Goal: Task Accomplishment & Management: Manage account settings

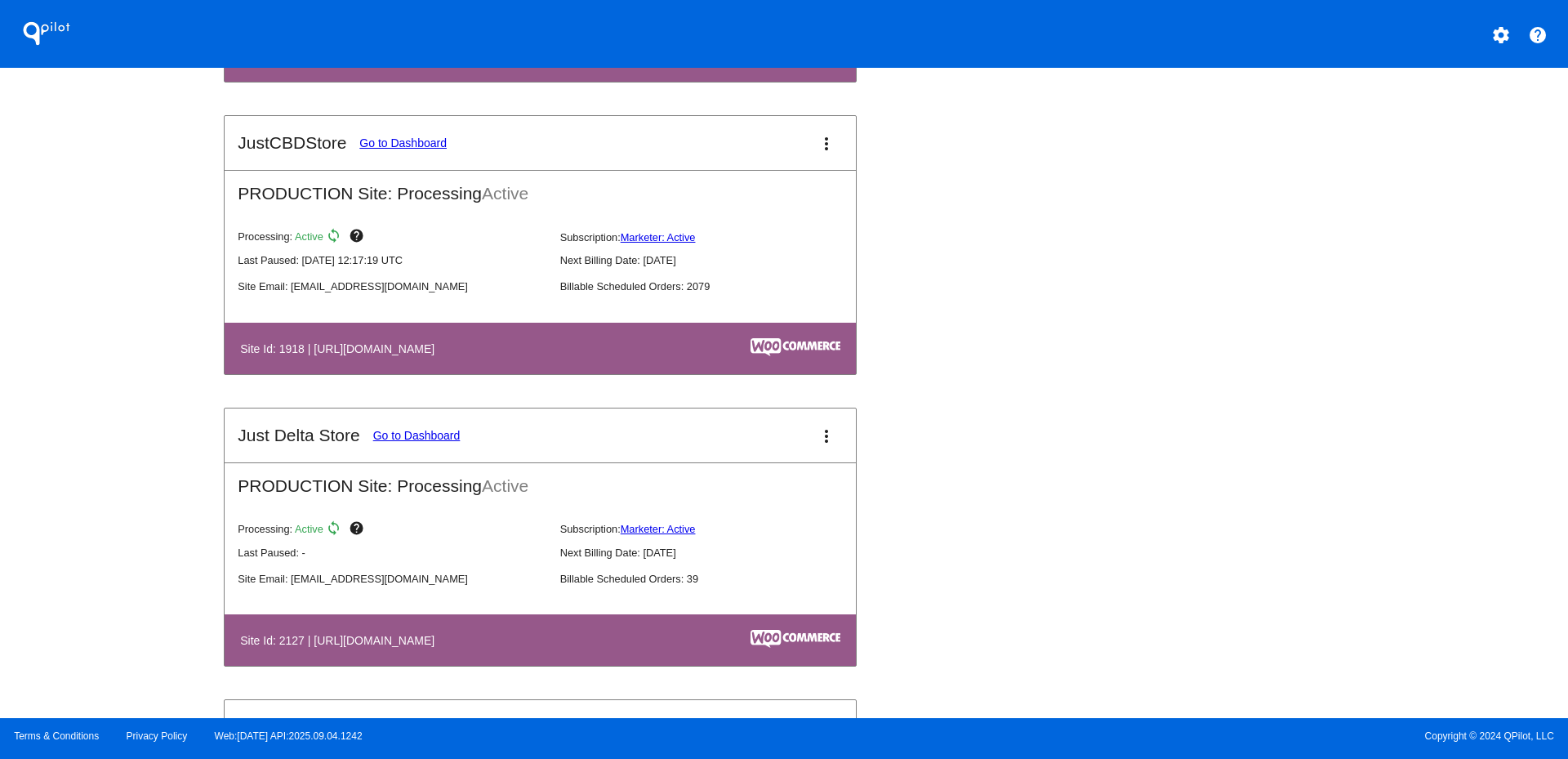
scroll to position [1686, 0]
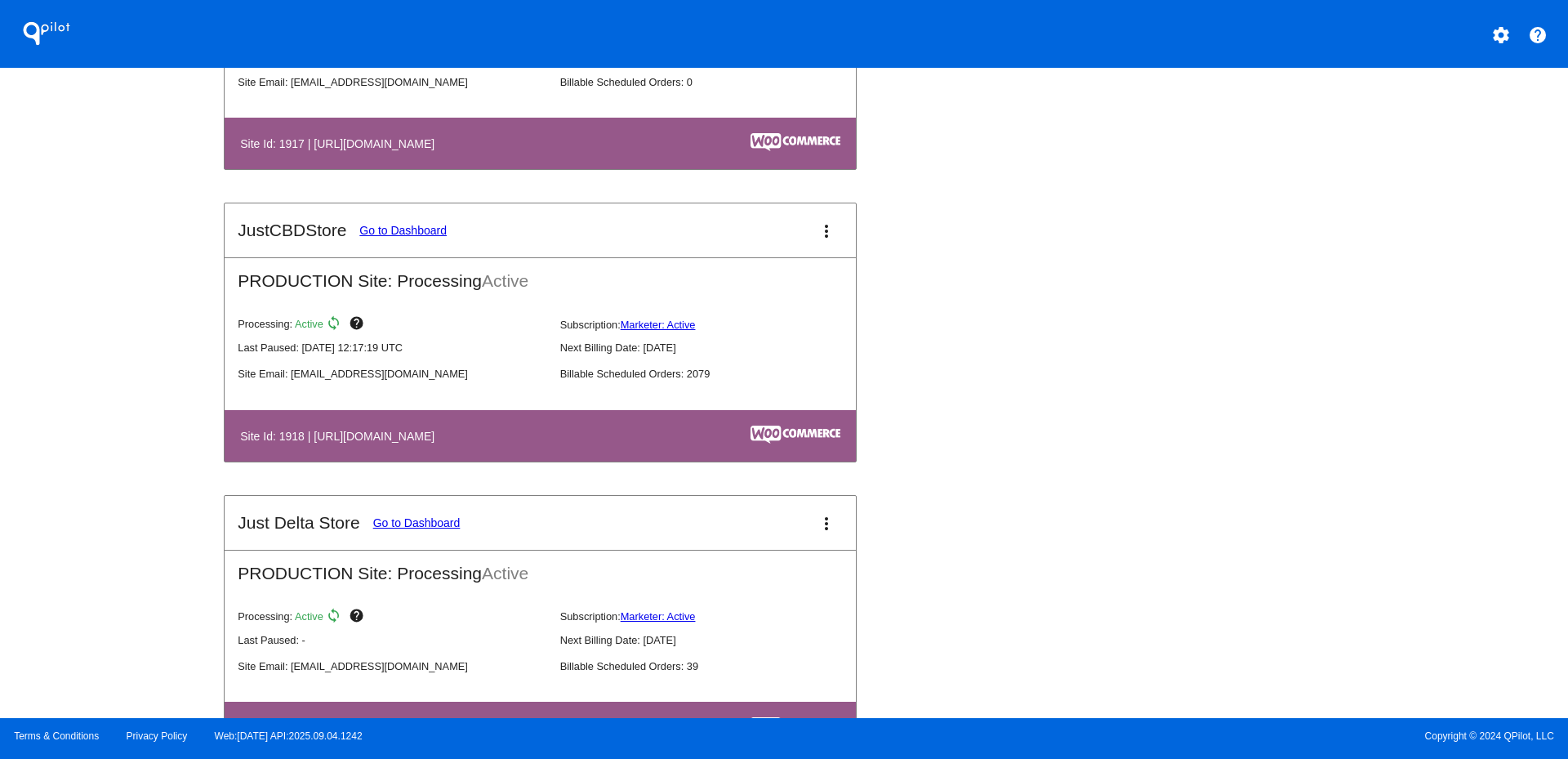
click at [830, 240] on button "more_vert" at bounding box center [826, 230] width 33 height 33
click at [794, 237] on link "view_list dashboard" at bounding box center [759, 227] width 152 height 20
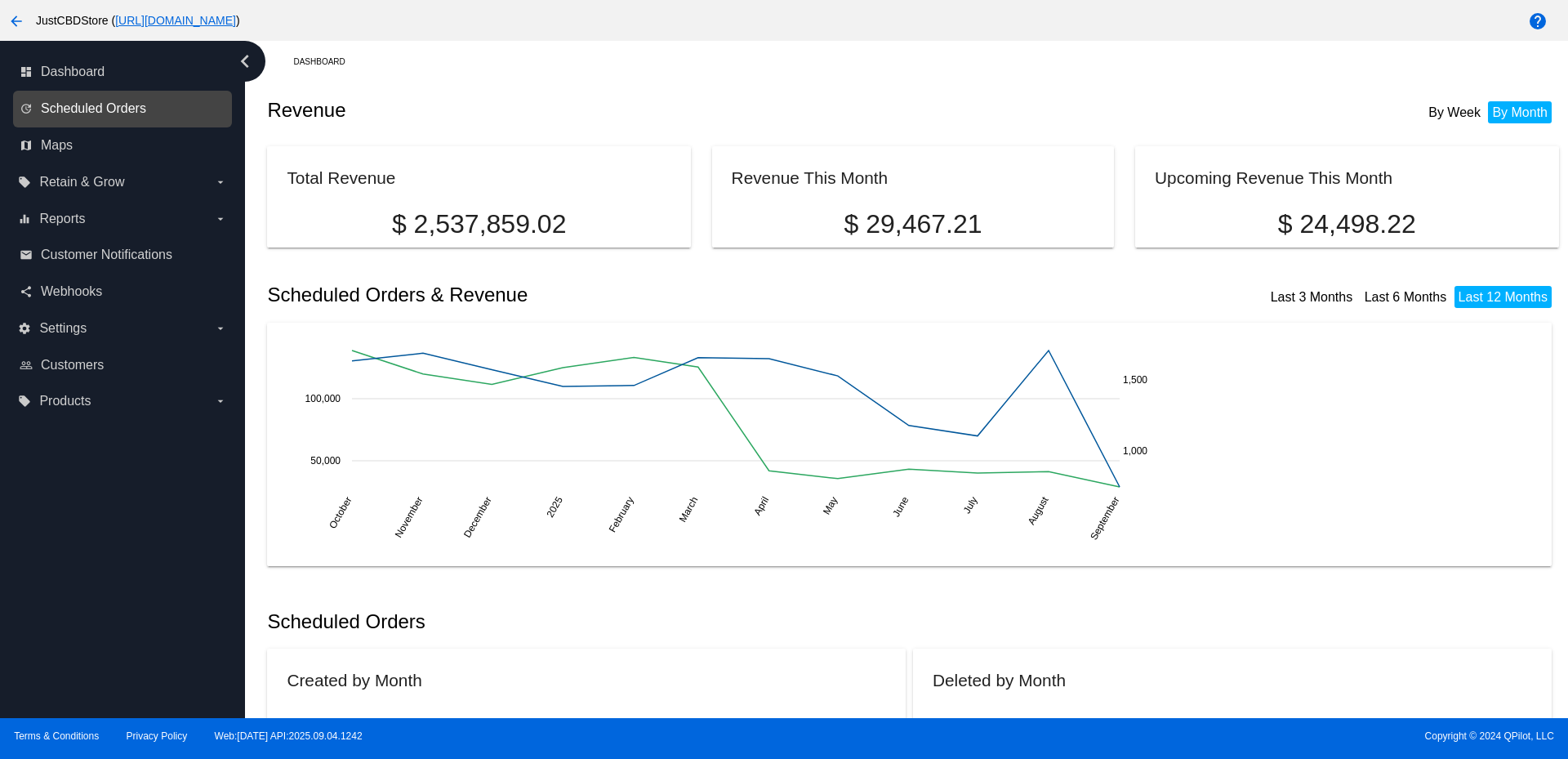
click at [114, 104] on span "Scheduled Orders" at bounding box center [93, 109] width 105 height 15
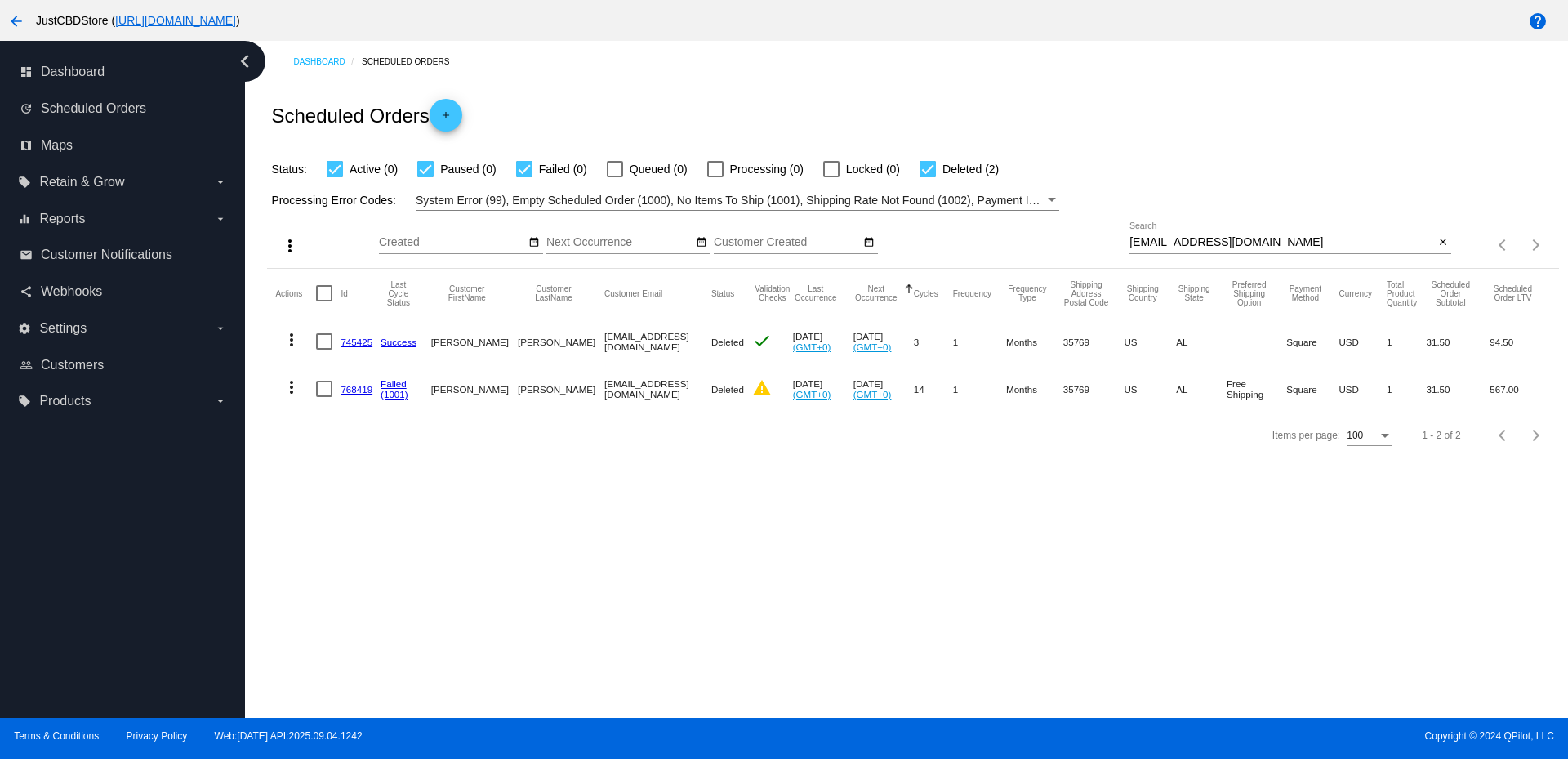
click at [1168, 243] on input "[EMAIL_ADDRESS][DOMAIN_NAME]" at bounding box center [1281, 243] width 305 height 13
paste input "[PERSON_NAME][EMAIL_ADDRESS][DOMAIN_NAME]"
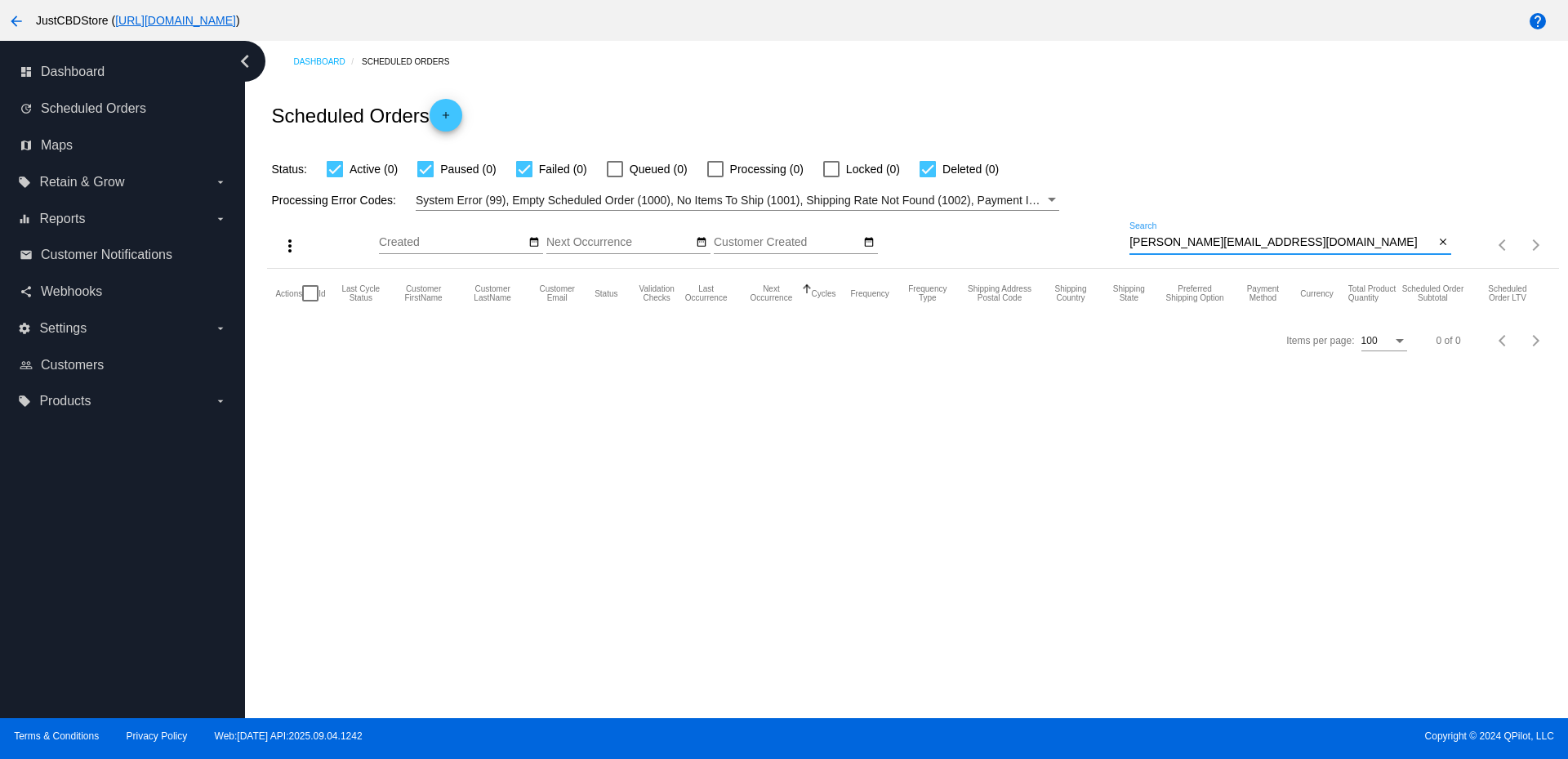
type input "[PERSON_NAME][EMAIL_ADDRESS][DOMAIN_NAME]"
click at [9, 15] on mat-icon "arrow_back" at bounding box center [16, 21] width 20 height 20
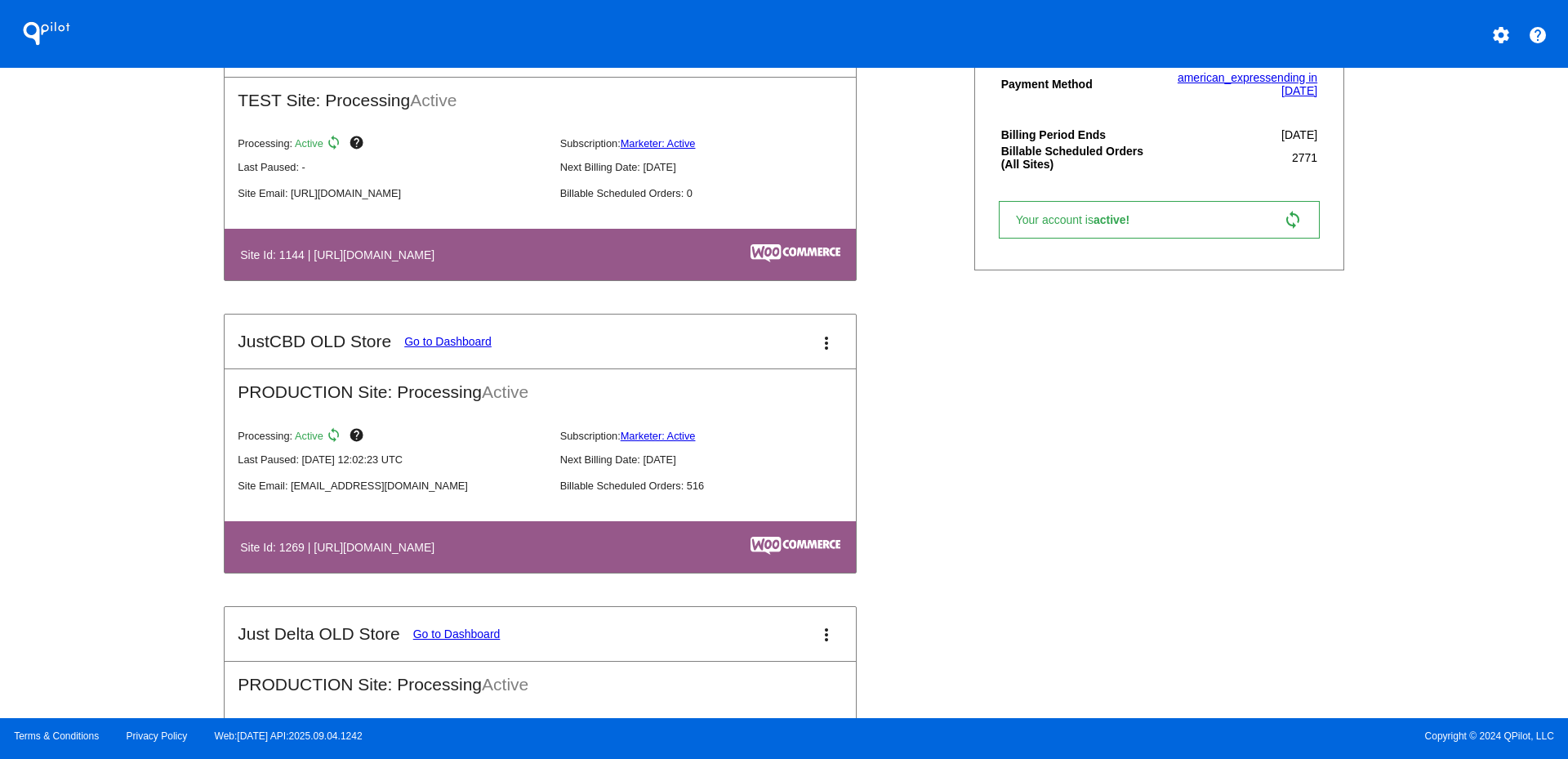
scroll to position [654, 0]
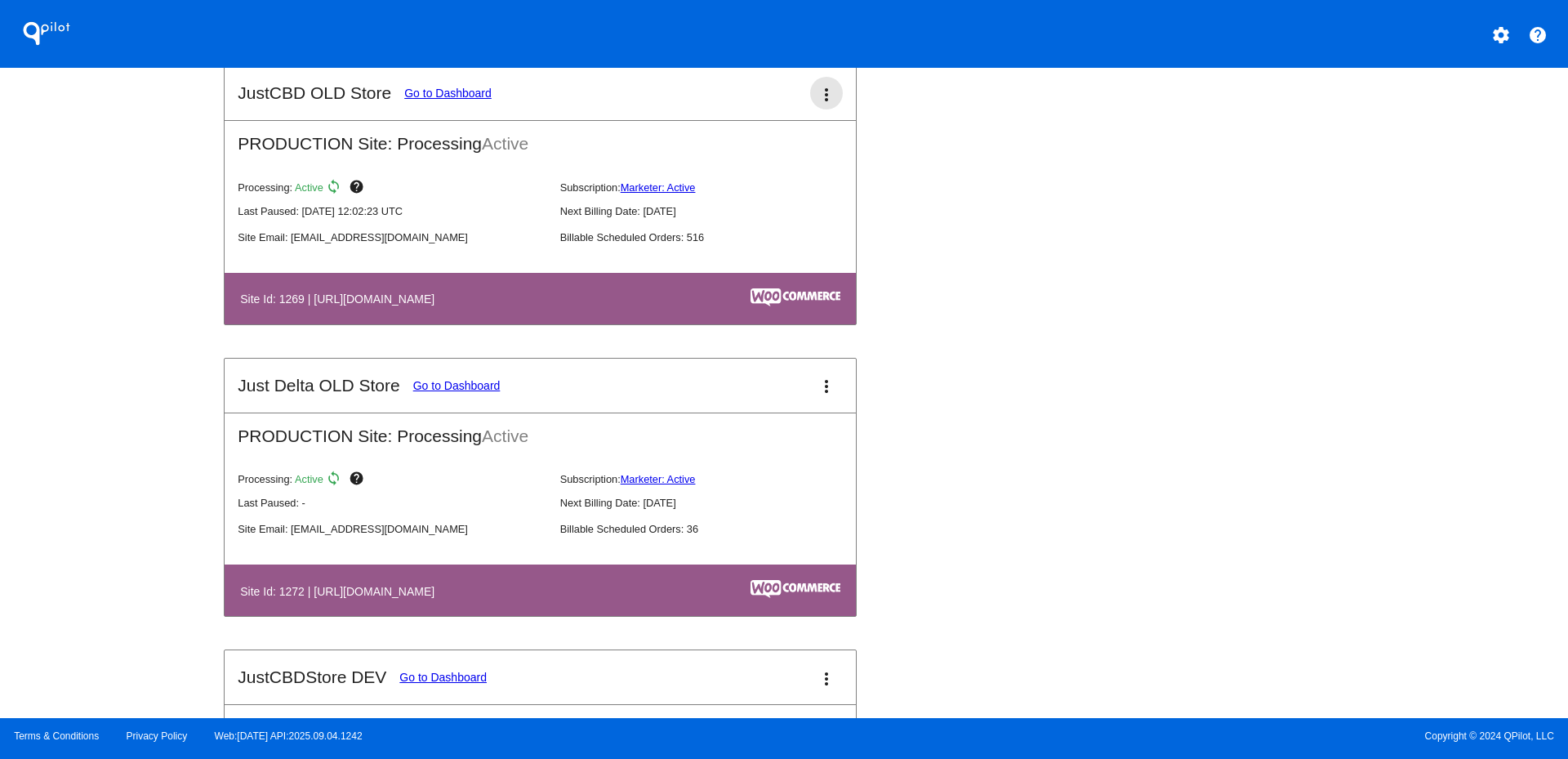
click at [823, 97] on mat-icon "more_vert" at bounding box center [826, 94] width 20 height 20
click at [763, 111] on link "view_list dashboard" at bounding box center [759, 103] width 152 height 40
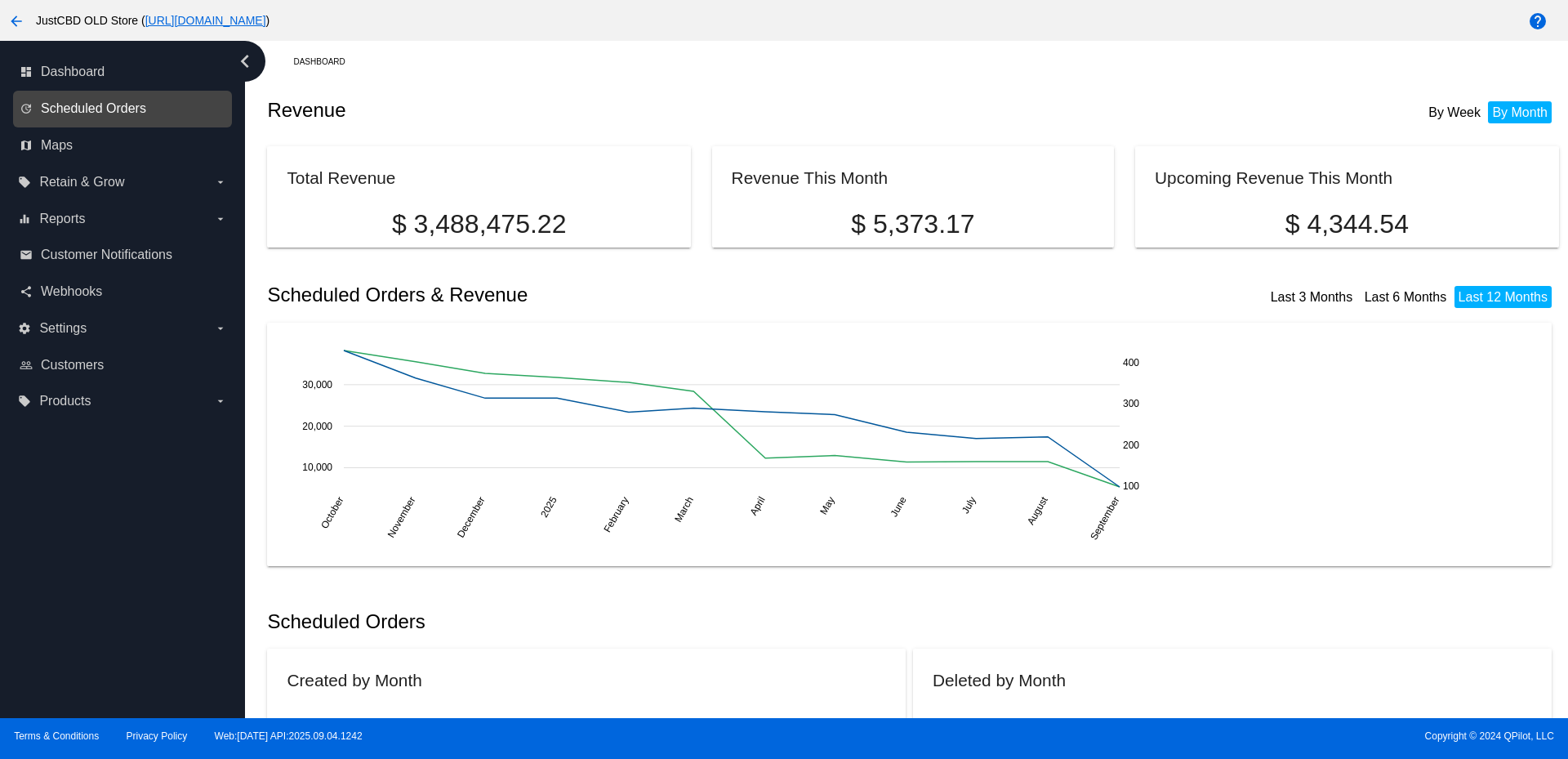
click at [102, 102] on span "Scheduled Orders" at bounding box center [93, 109] width 105 height 15
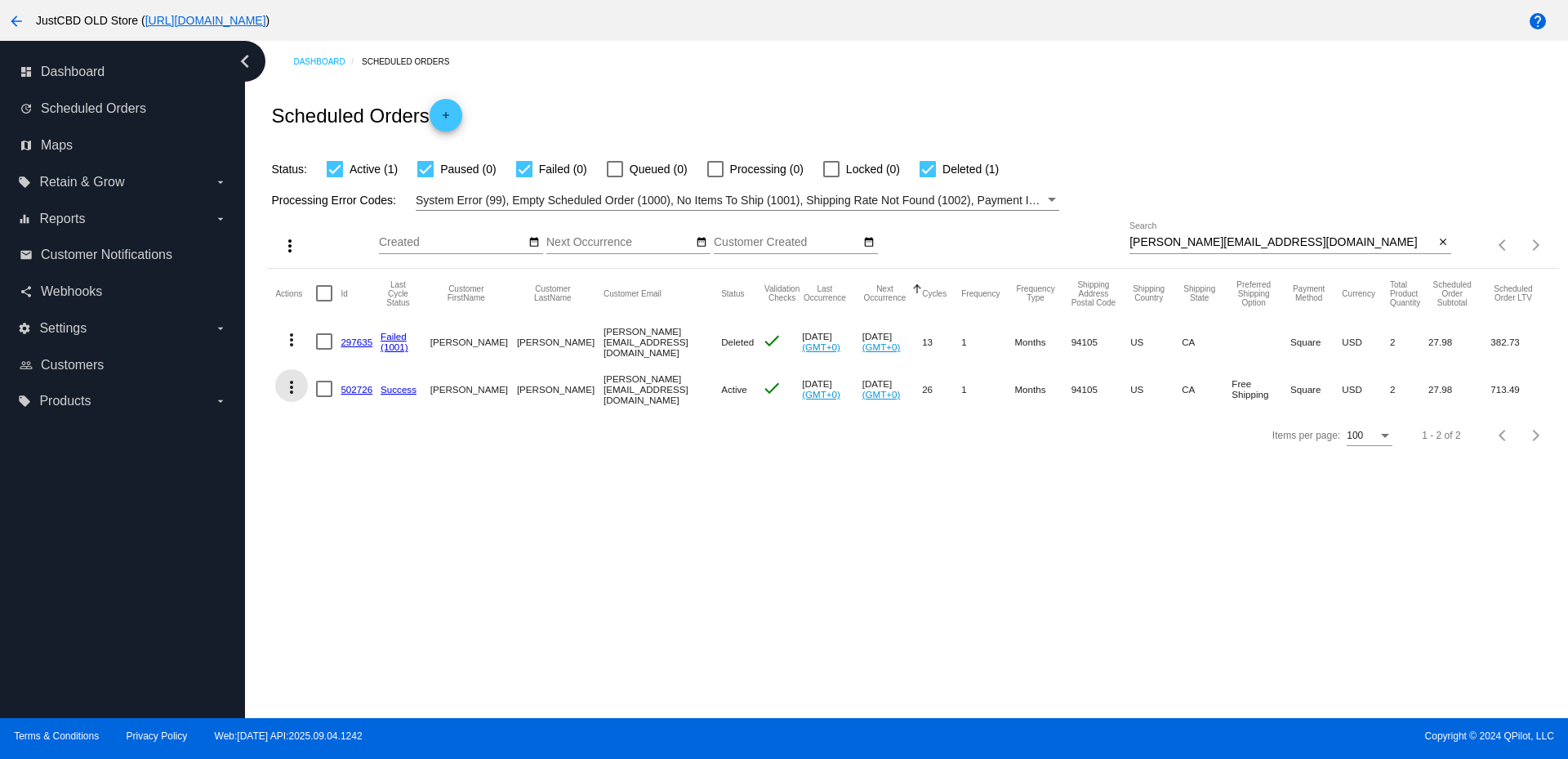
click at [294, 378] on mat-icon "more_vert" at bounding box center [291, 387] width 20 height 20
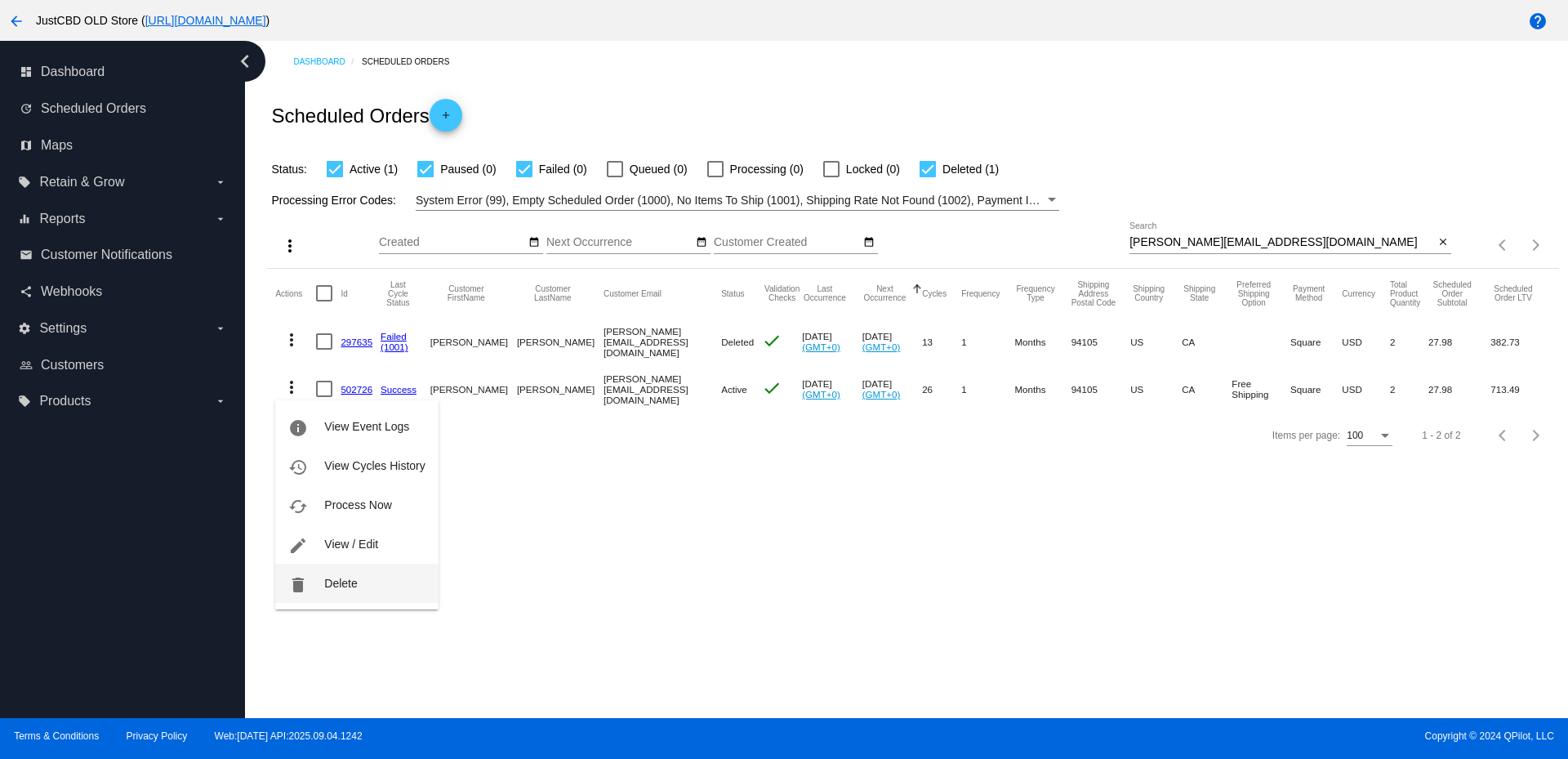
click at [348, 581] on span "Delete" at bounding box center [340, 583] width 33 height 13
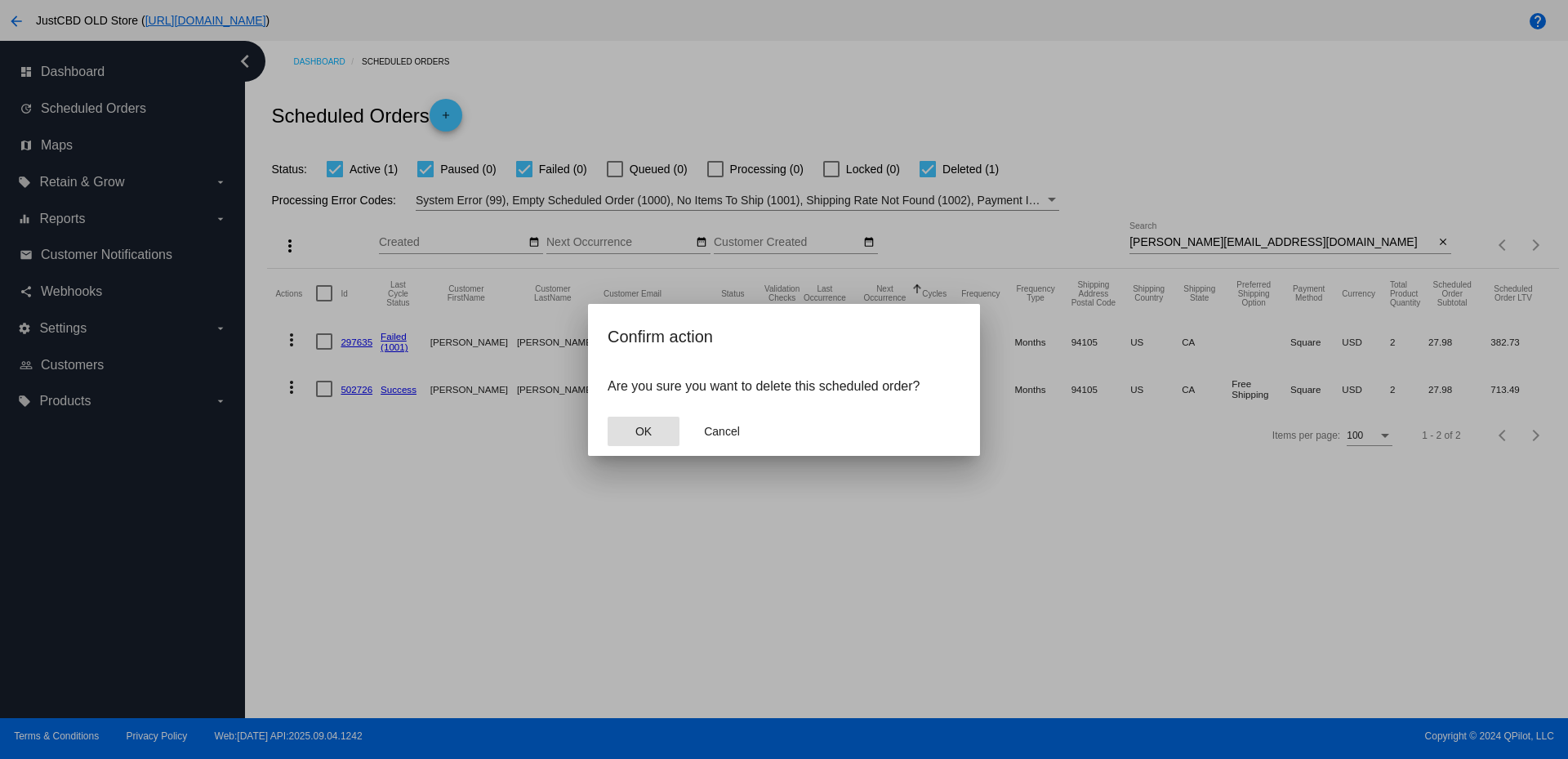
click at [656, 430] on button "OK" at bounding box center [643, 431] width 71 height 29
